Goal: Transaction & Acquisition: Purchase product/service

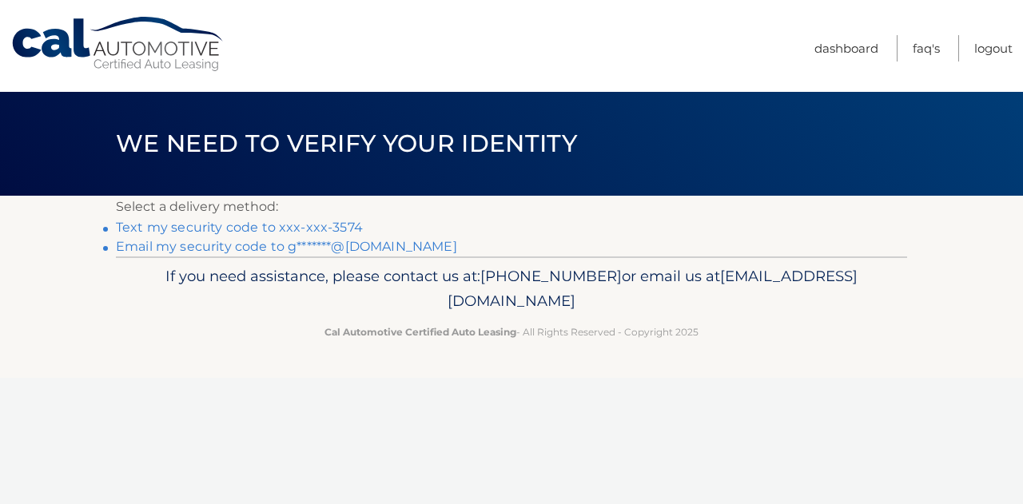
click at [213, 228] on link "Text my security code to xxx-xxx-3574" at bounding box center [239, 227] width 247 height 15
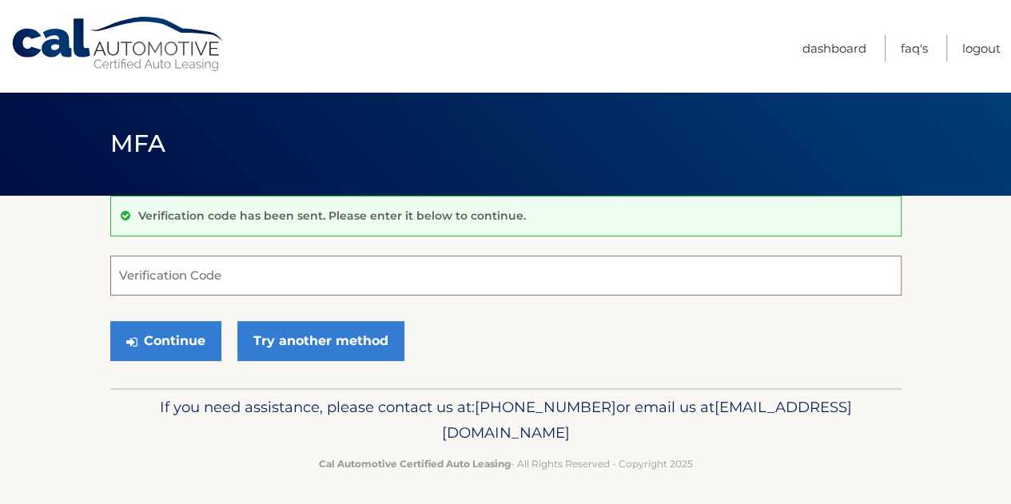
click at [150, 271] on input "Verification Code" at bounding box center [505, 276] width 791 height 40
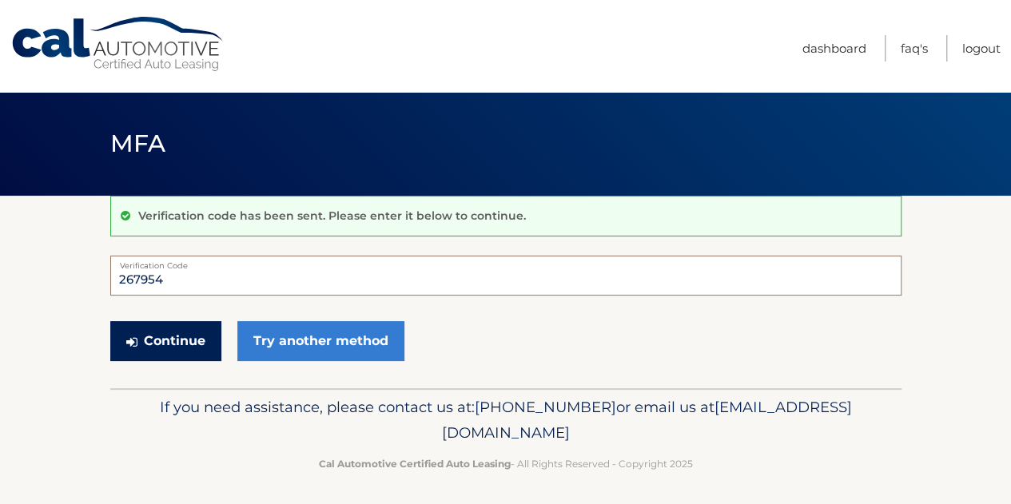
type input "267954"
click at [161, 330] on button "Continue" at bounding box center [165, 341] width 111 height 40
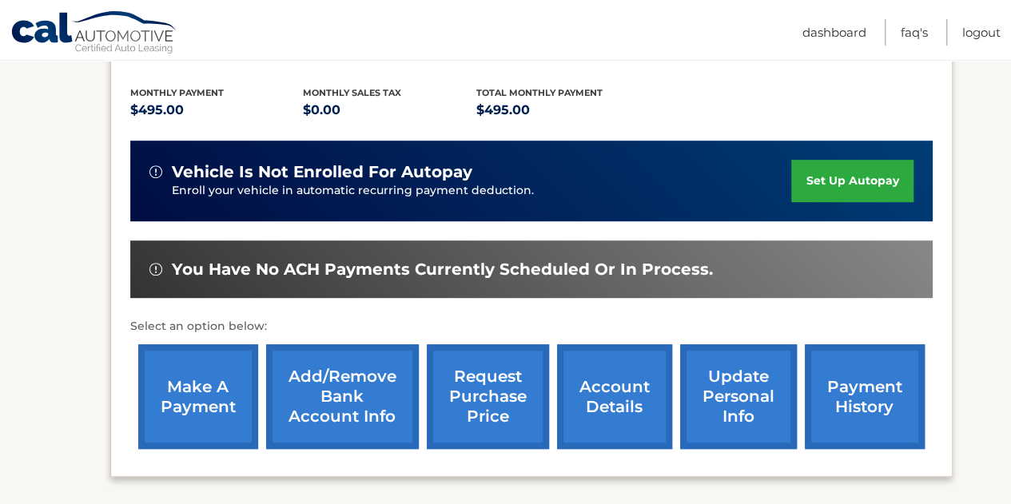
scroll to position [329, 0]
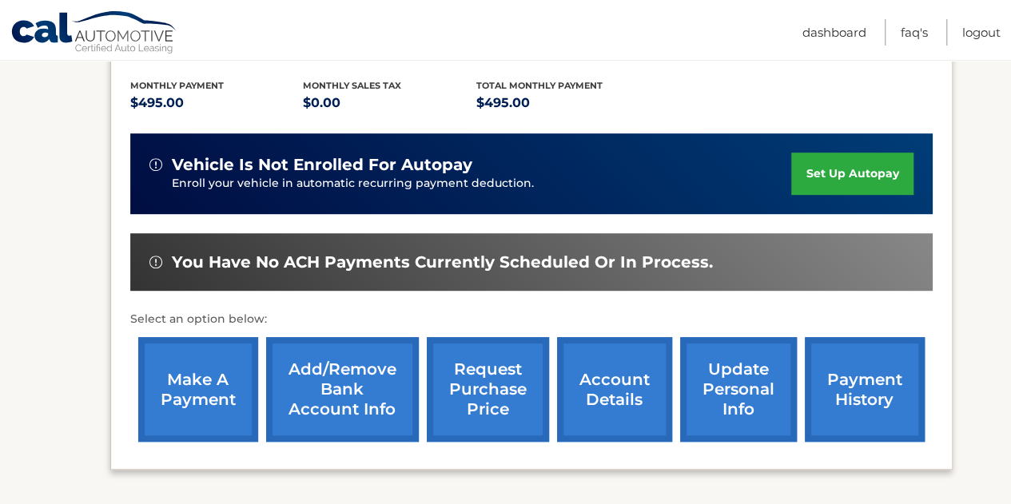
click at [217, 391] on link "make a payment" at bounding box center [198, 389] width 120 height 105
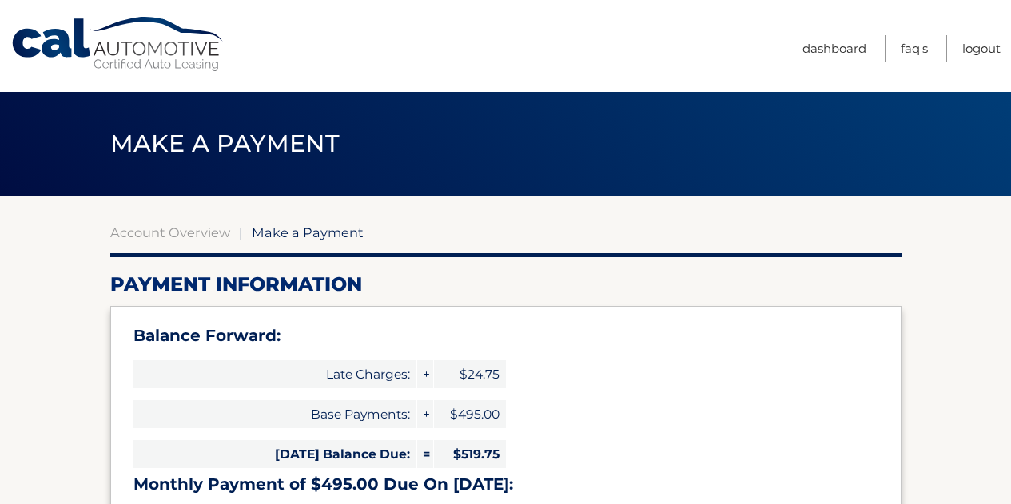
select select "MzRkZjE2ZWYtY2JkOS00NzNmLTg1ODctN2ZmZGFlOTk2ZmFj"
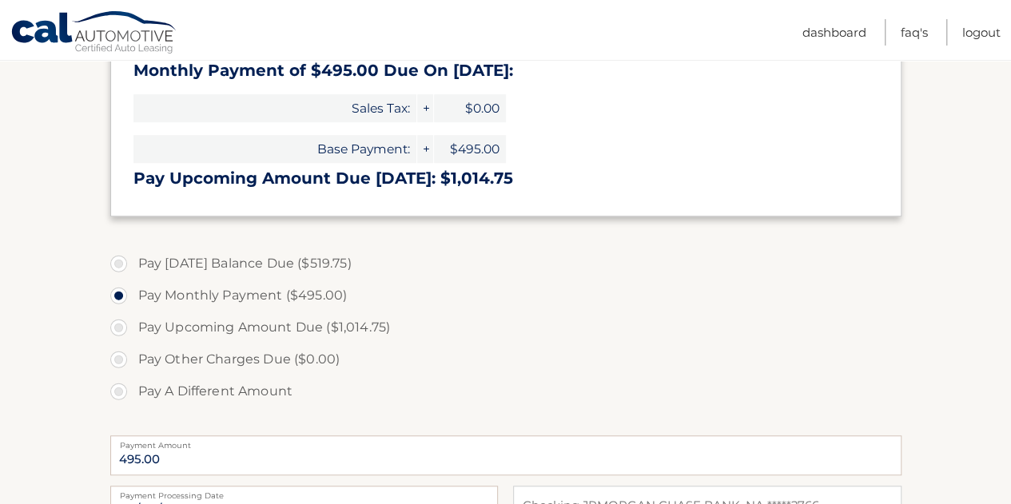
scroll to position [415, 0]
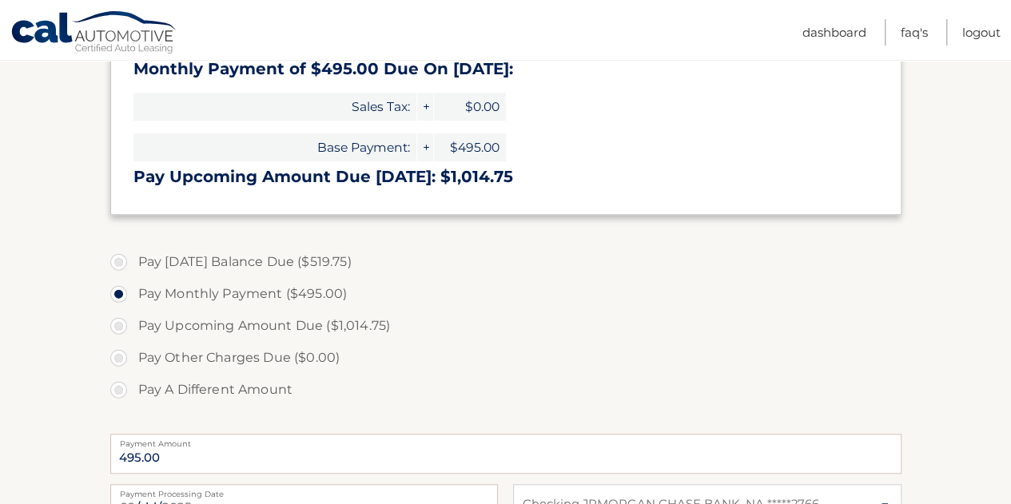
click at [117, 260] on label "Pay Today's Balance Due ($519.75)" at bounding box center [505, 262] width 791 height 32
click at [117, 260] on input "Pay Today's Balance Due ($519.75)" at bounding box center [125, 259] width 16 height 26
radio input "true"
type input "519.75"
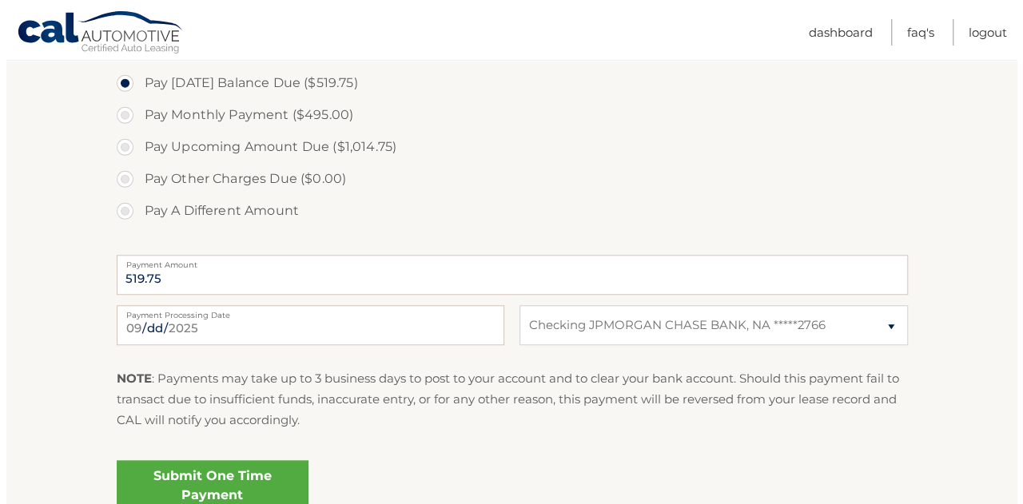
scroll to position [610, 0]
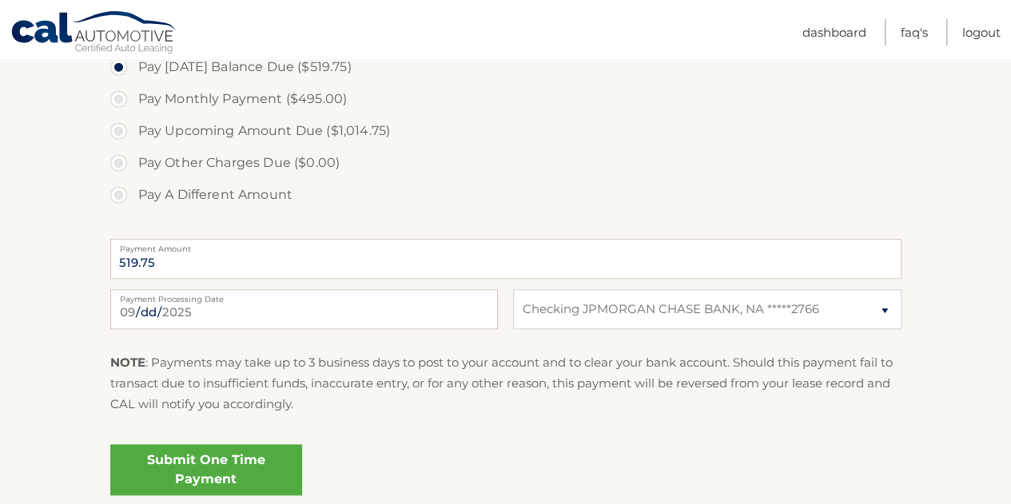
click at [213, 461] on link "Submit One Time Payment" at bounding box center [206, 469] width 192 height 51
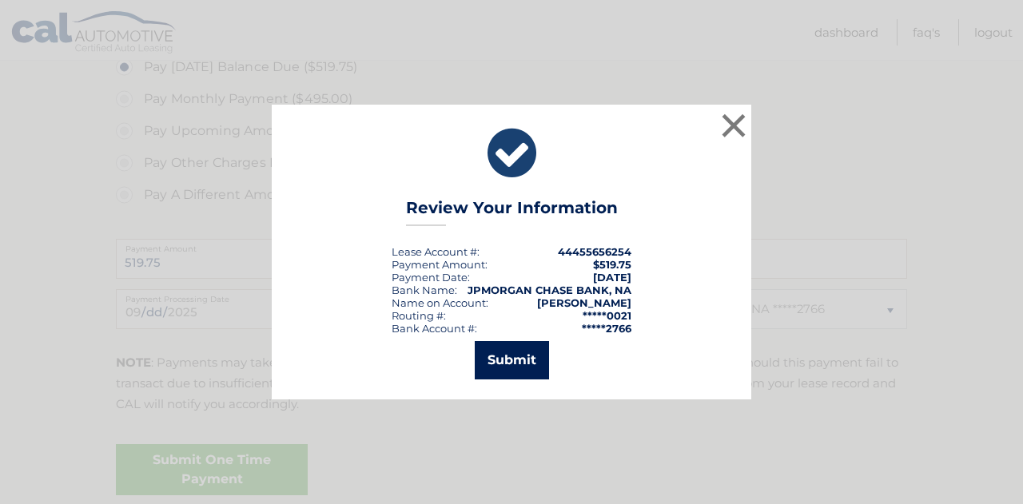
click at [503, 354] on button "Submit" at bounding box center [512, 360] width 74 height 38
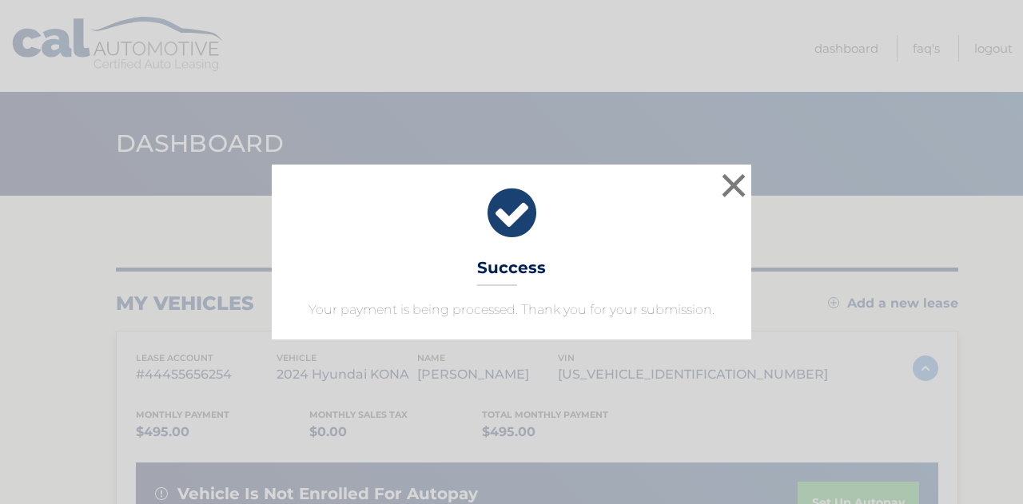
click at [809, 153] on div "× Success Your payment is being processed. Thank you for your submission. Loadi…" at bounding box center [511, 252] width 1023 height 504
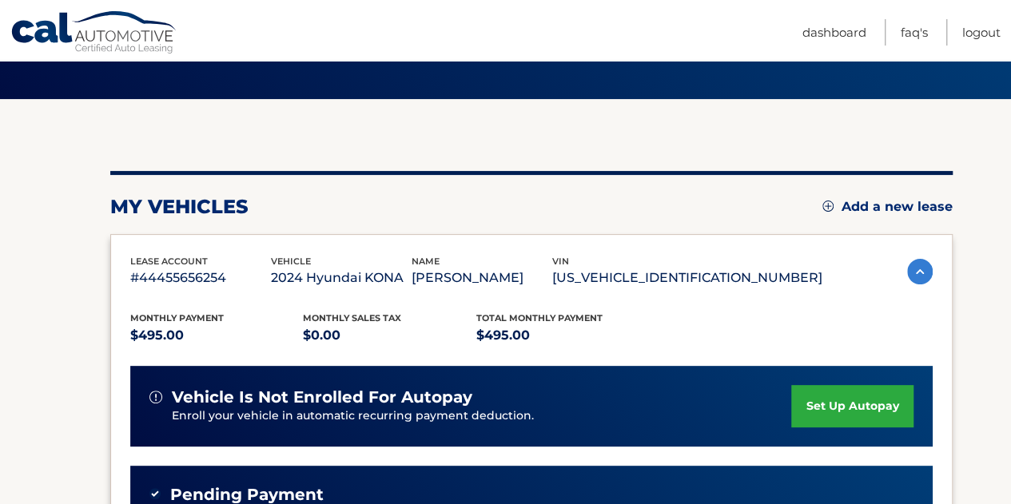
scroll to position [86, 0]
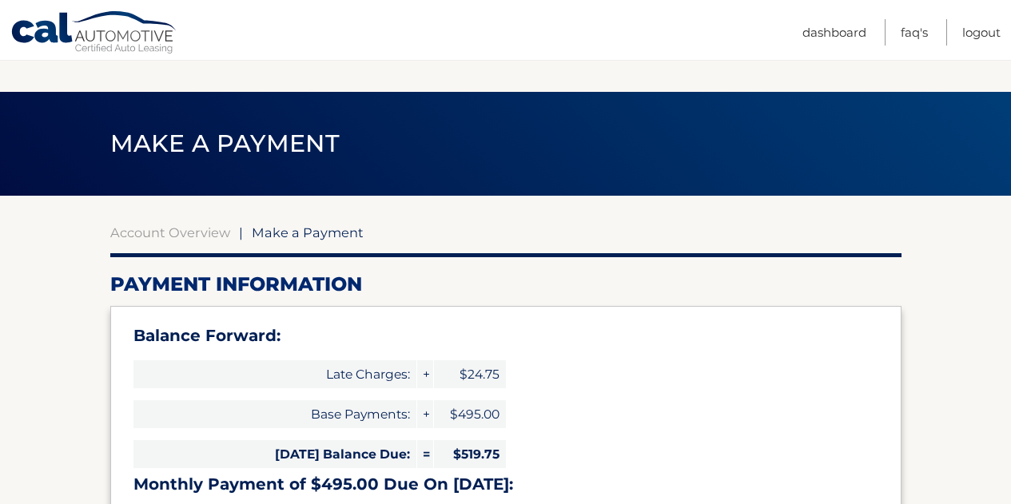
select select "MzRkZjE2ZWYtY2JkOS00NzNmLTg1ODctN2ZmZGFlOTk2ZmFj"
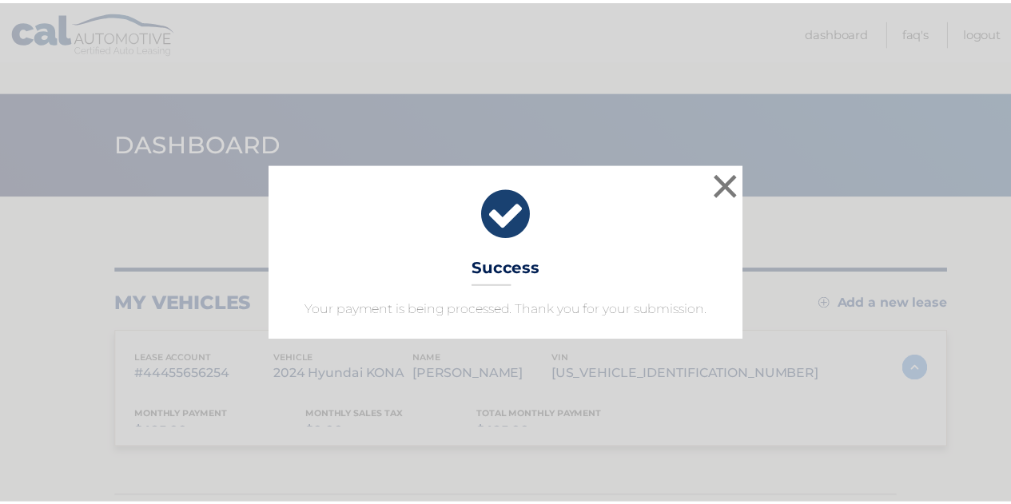
scroll to position [86, 0]
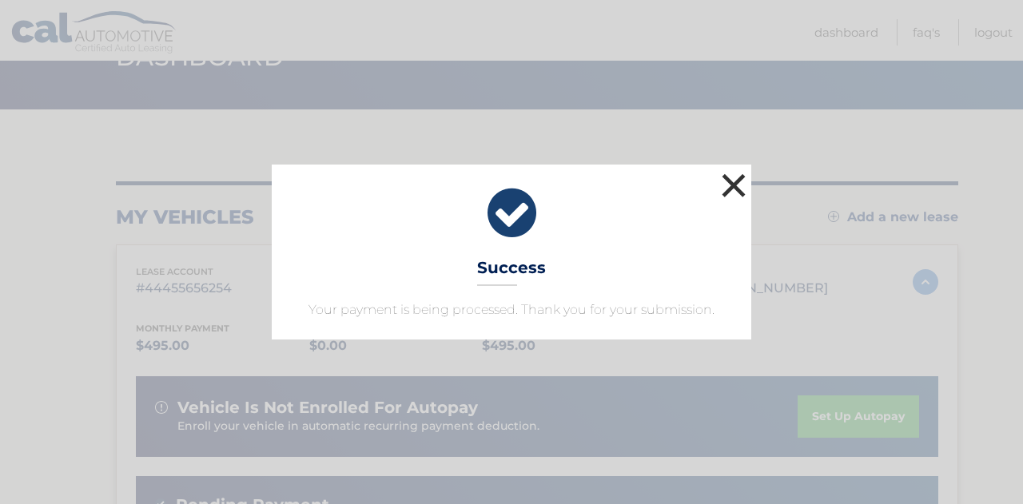
click at [733, 185] on button "×" at bounding box center [733, 185] width 32 height 32
